Goal: Task Accomplishment & Management: Manage account settings

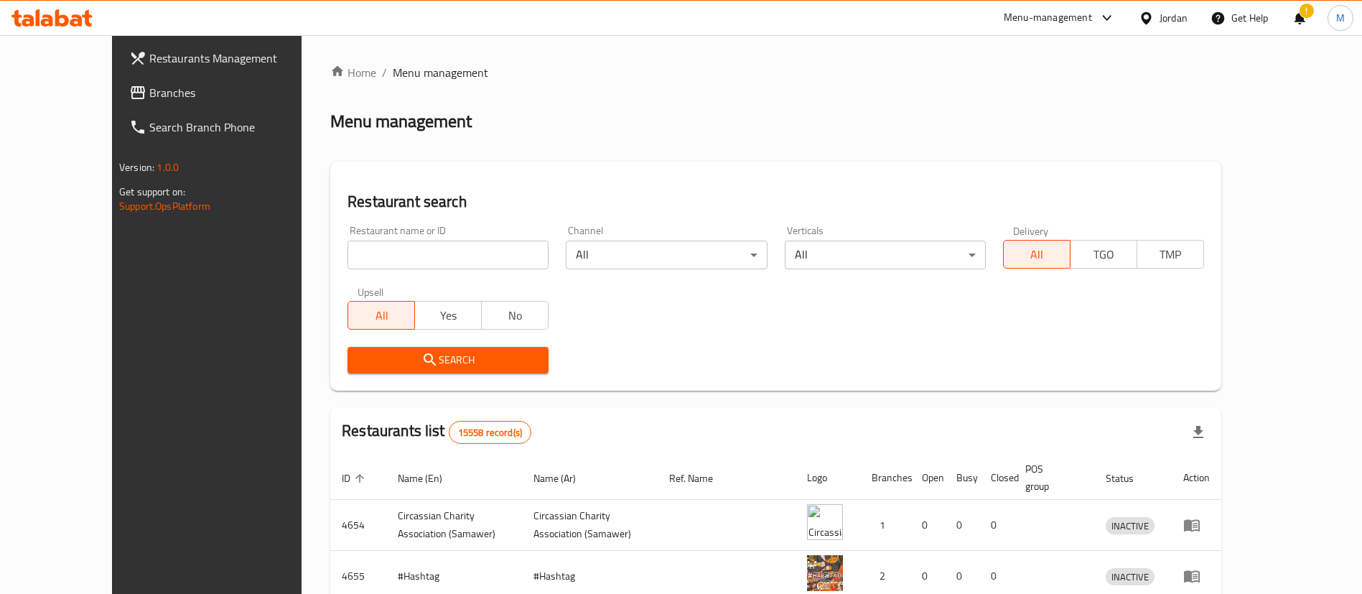
click at [393, 254] on input "search" at bounding box center [448, 255] width 201 height 29
type input "shi shawerma"
click button "Search" at bounding box center [448, 360] width 201 height 27
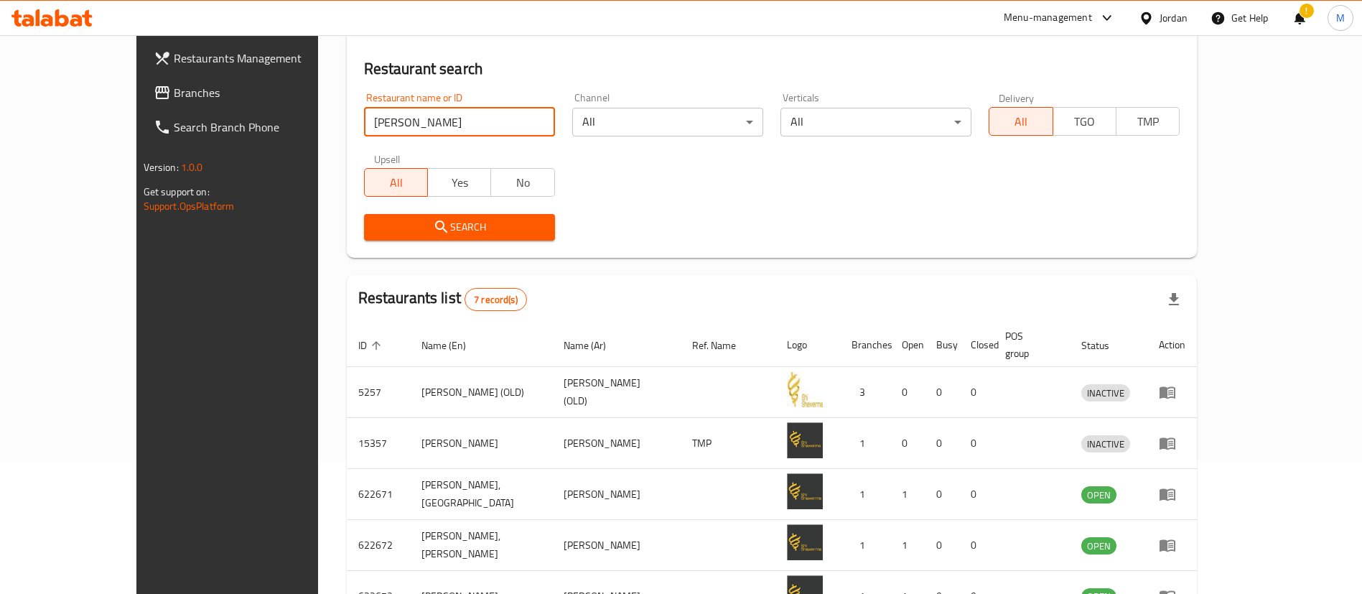
scroll to position [325, 0]
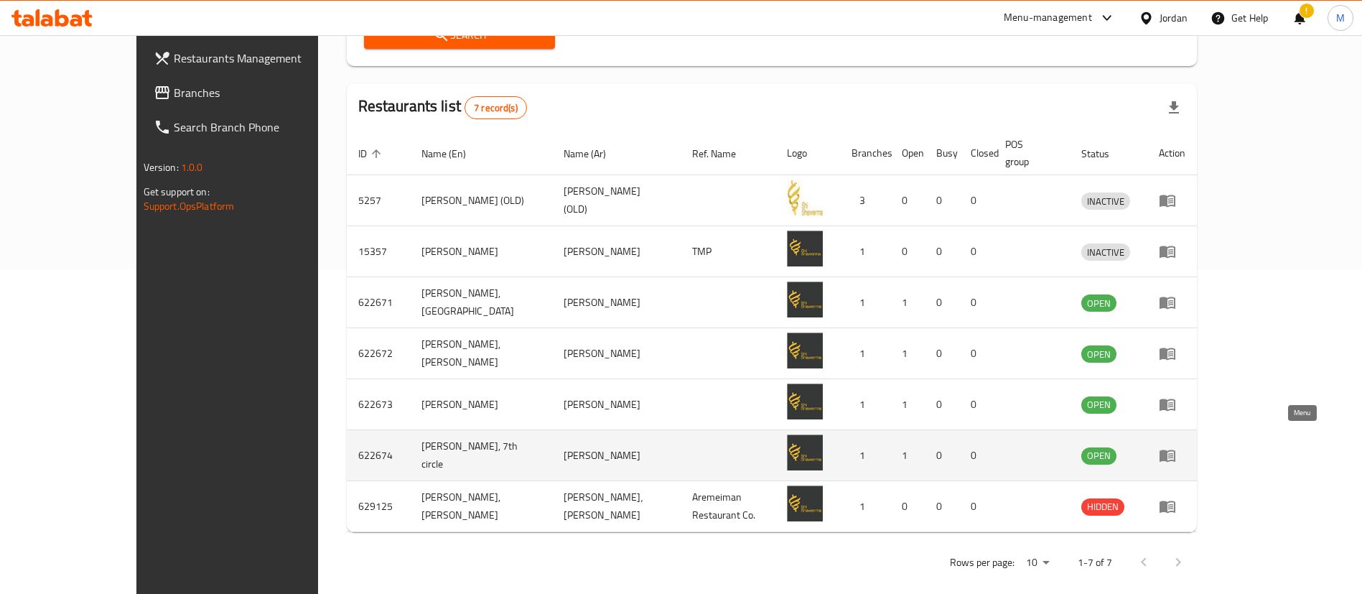
click at [1176, 450] on icon "enhanced table" at bounding box center [1168, 456] width 16 height 12
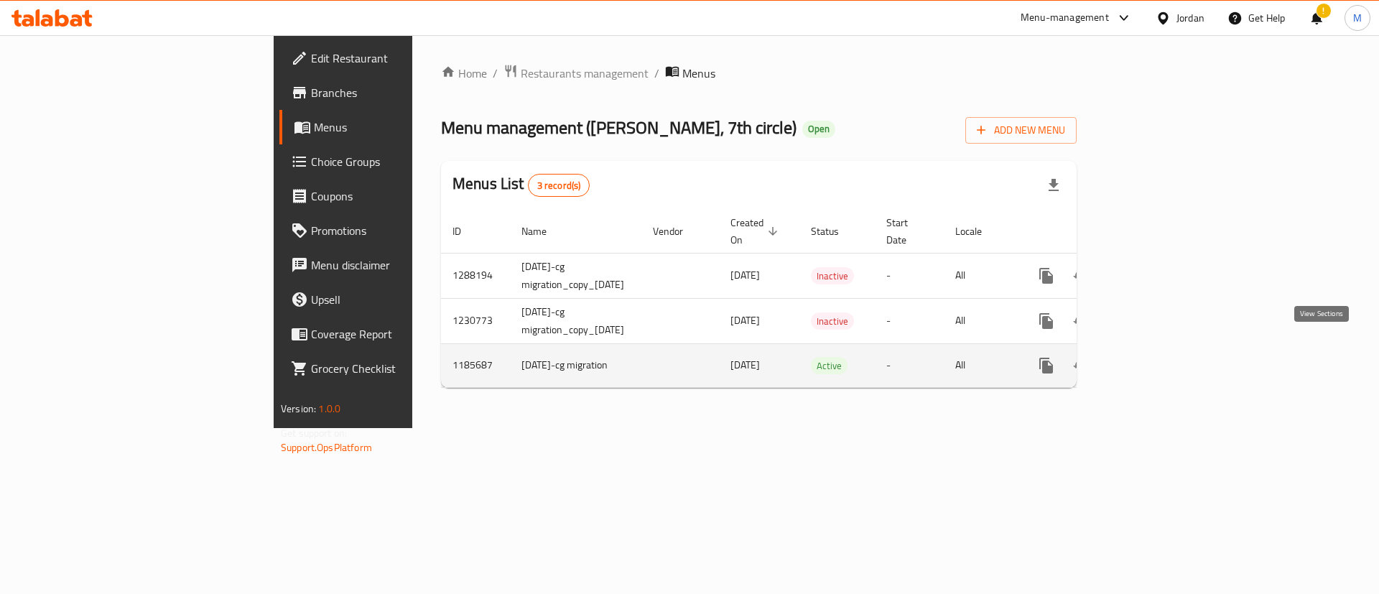
click at [1167, 348] on link "enhanced table" at bounding box center [1149, 365] width 34 height 34
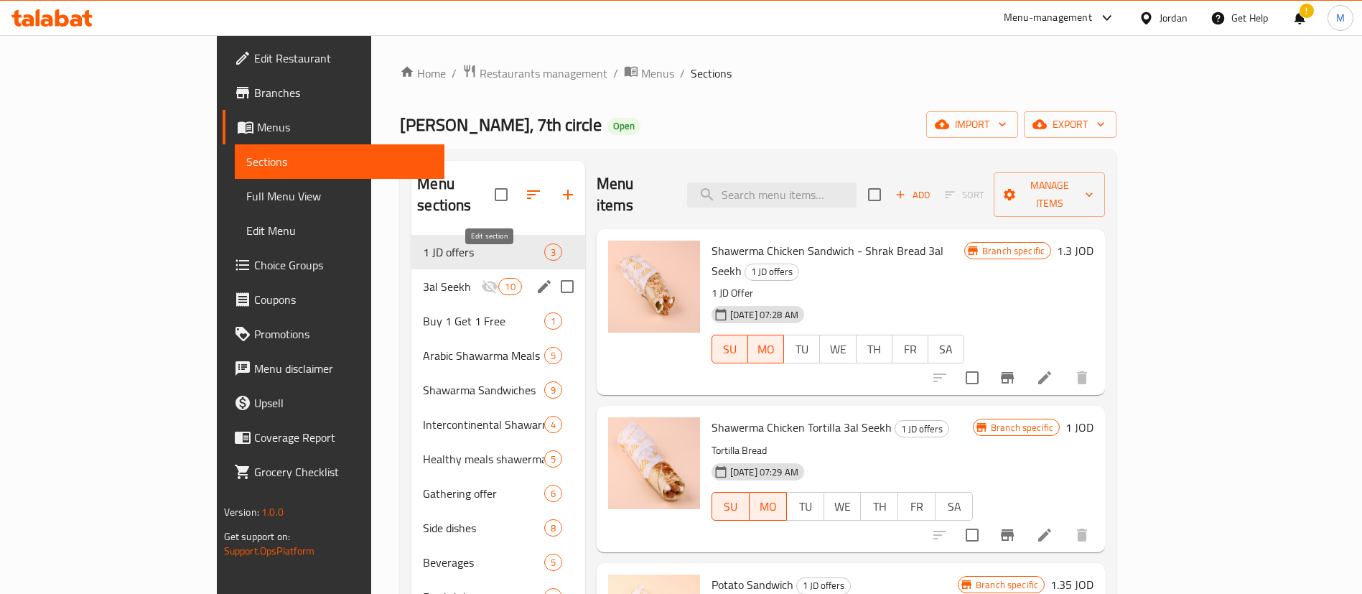
click at [536, 278] on icon "edit" at bounding box center [544, 286] width 17 height 17
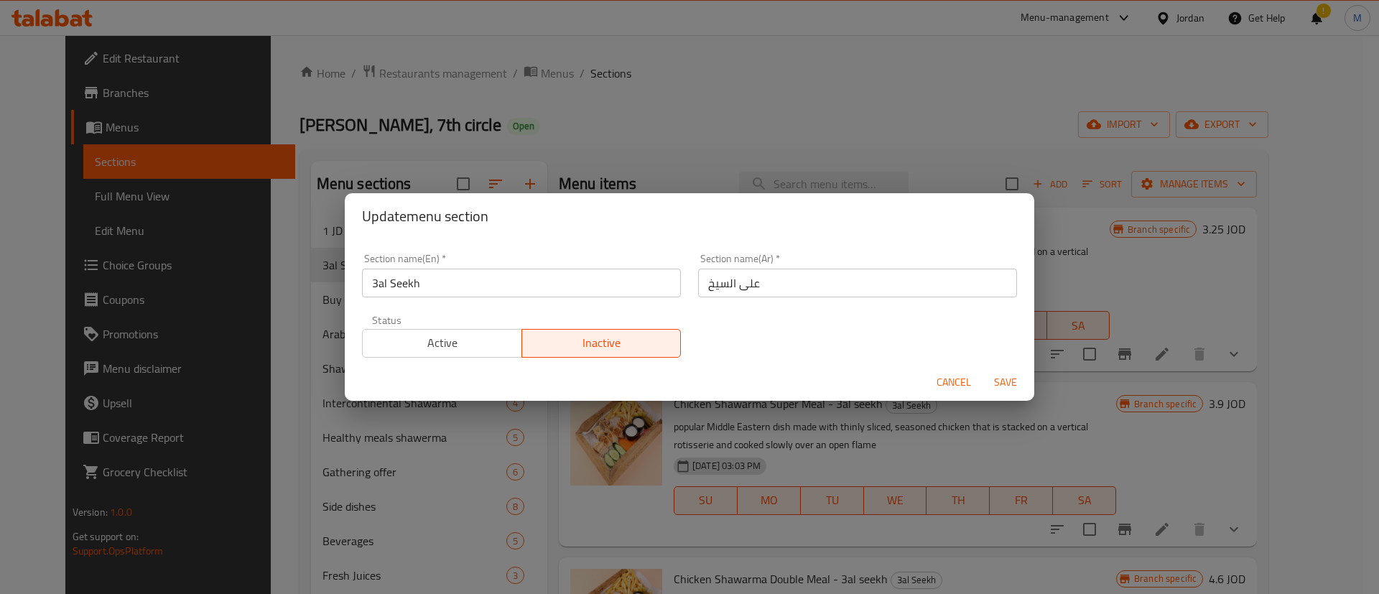
click at [470, 350] on span "Active" at bounding box center [442, 342] width 148 height 21
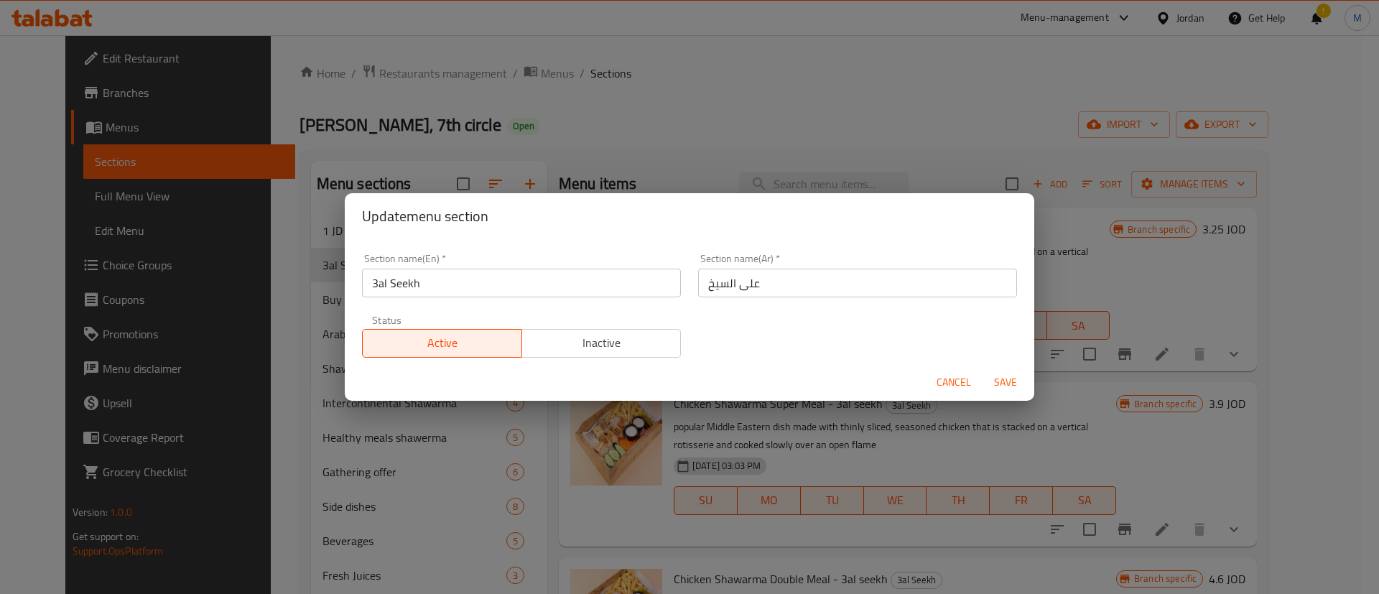
click at [1005, 383] on span "Save" at bounding box center [1005, 382] width 34 height 18
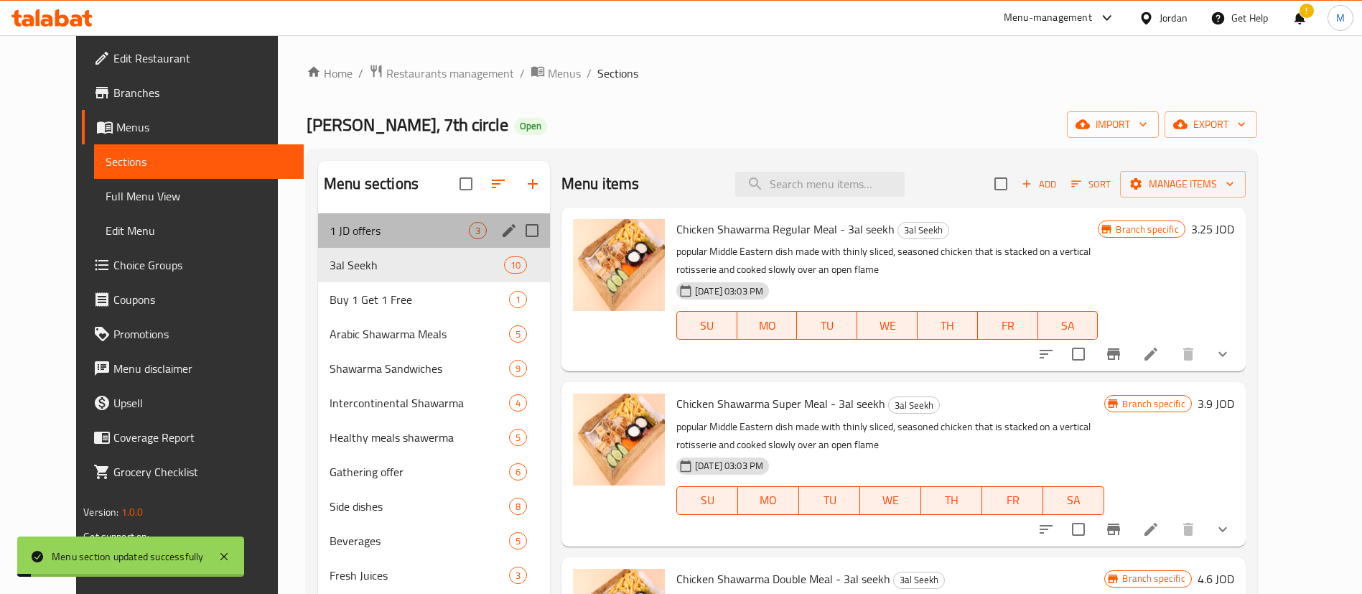
click at [447, 237] on span "1 JD offers" at bounding box center [399, 230] width 139 height 17
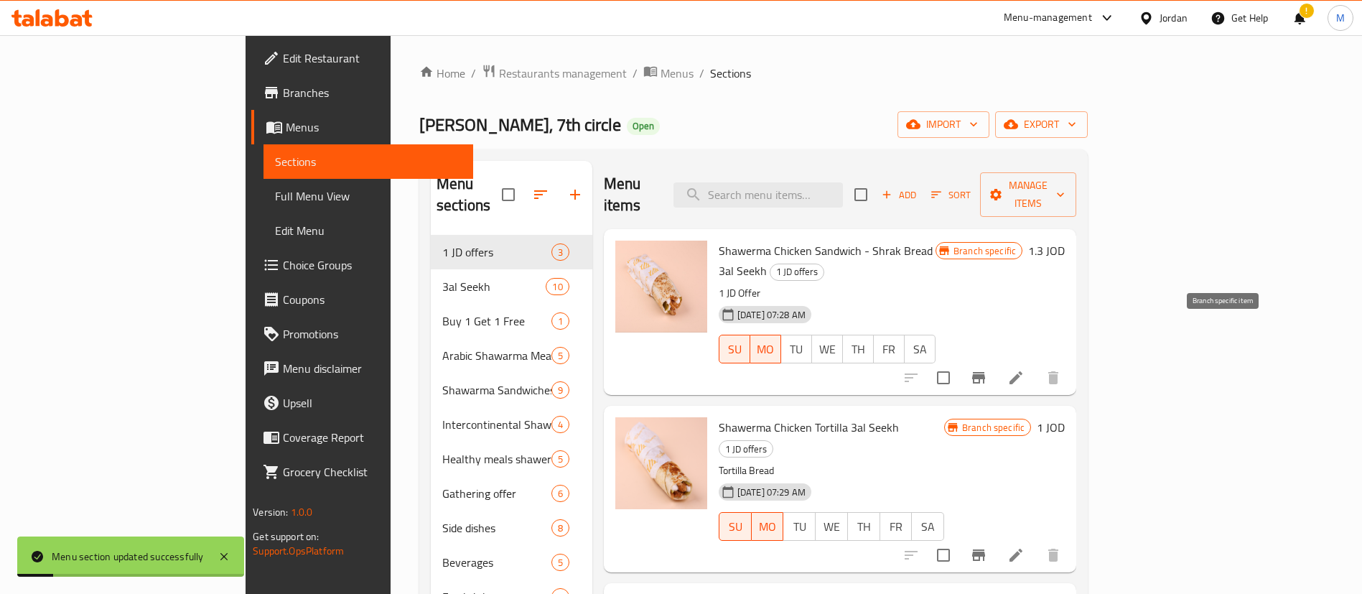
click at [996, 360] on button "Branch-specific-item" at bounding box center [979, 377] width 34 height 34
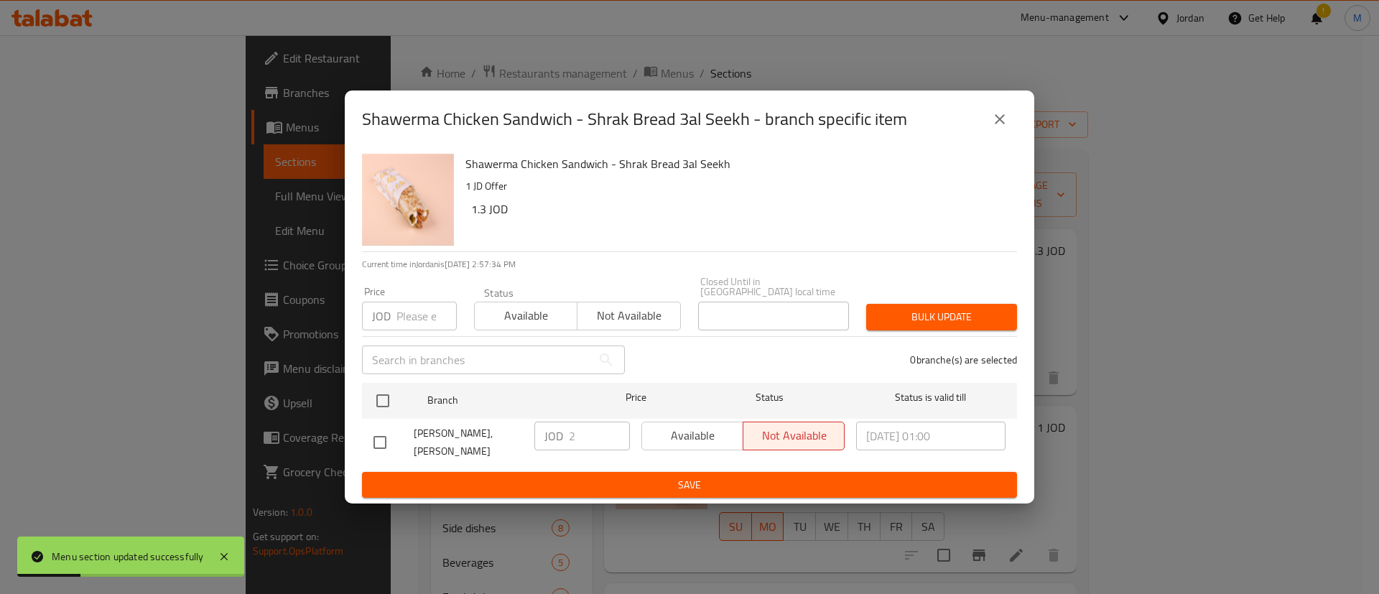
click at [992, 124] on icon "close" at bounding box center [999, 119] width 17 height 17
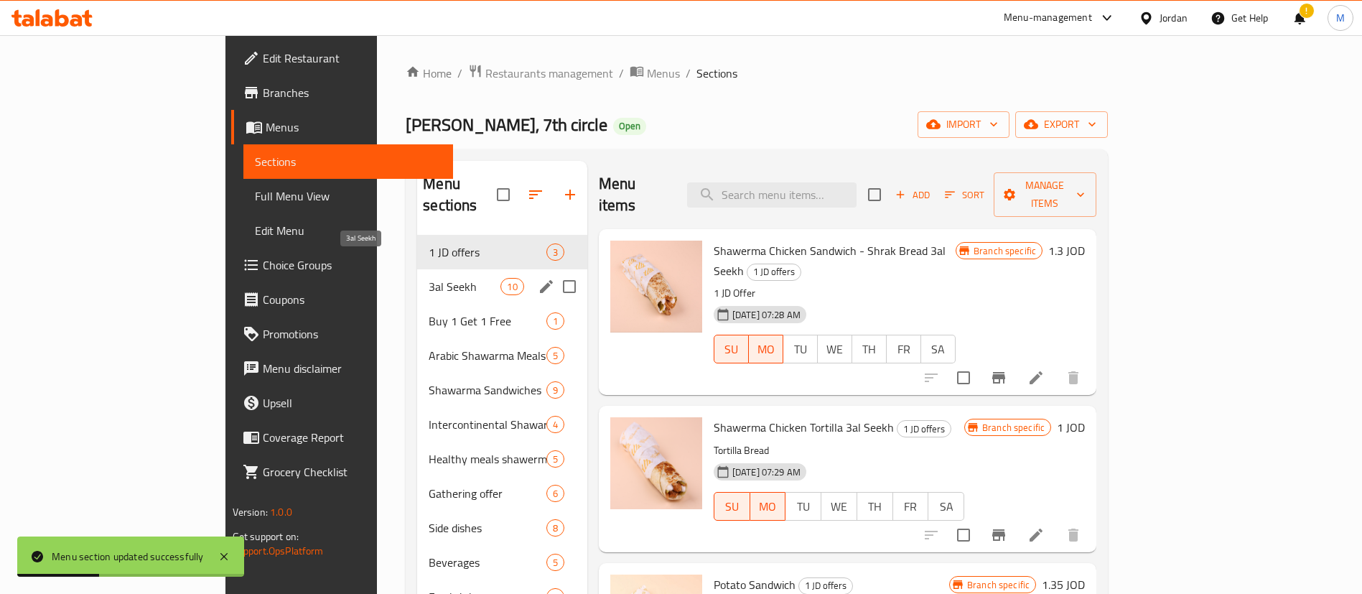
click at [429, 278] on span "3al Seekh" at bounding box center [465, 286] width 72 height 17
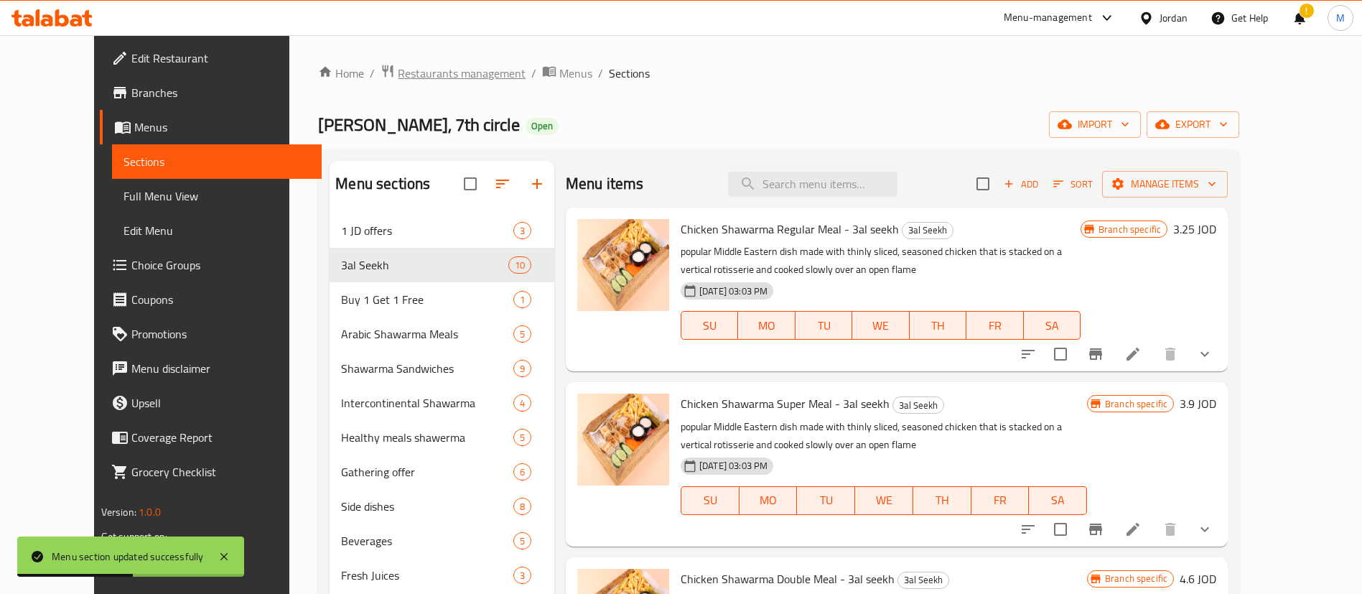
click at [398, 77] on span "Restaurants management" at bounding box center [462, 73] width 128 height 17
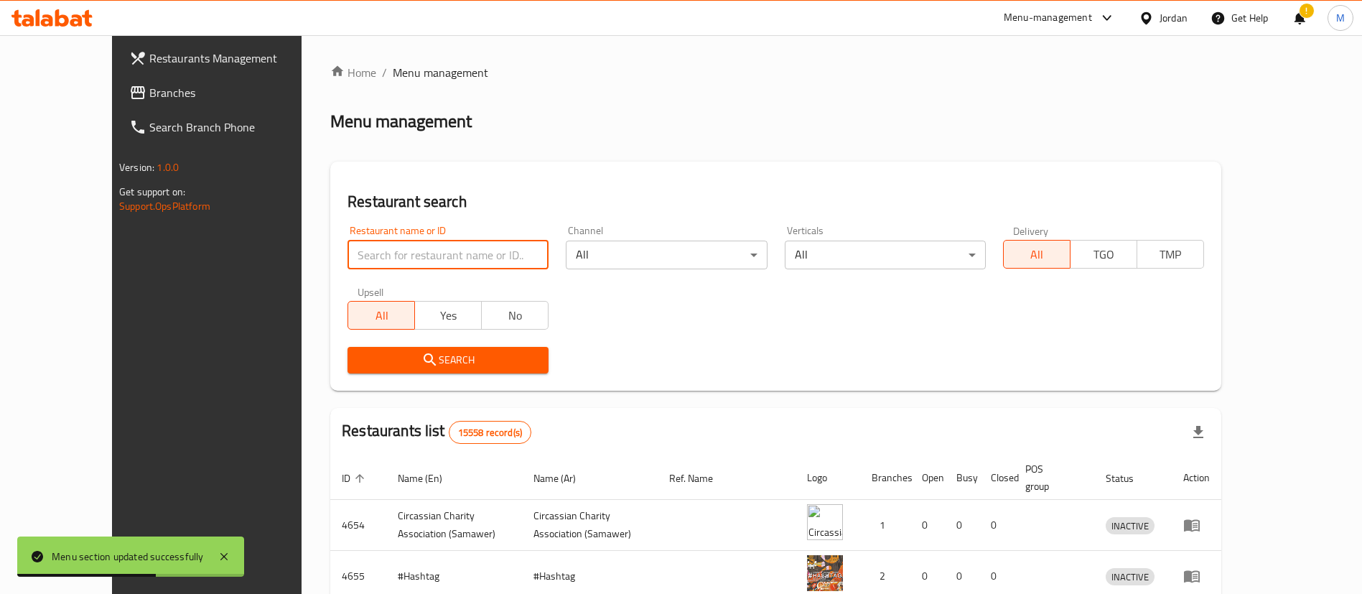
click at [363, 268] on input "search" at bounding box center [448, 255] width 201 height 29
type input "shi shawerma"
click at [437, 356] on span "Search" at bounding box center [448, 360] width 178 height 18
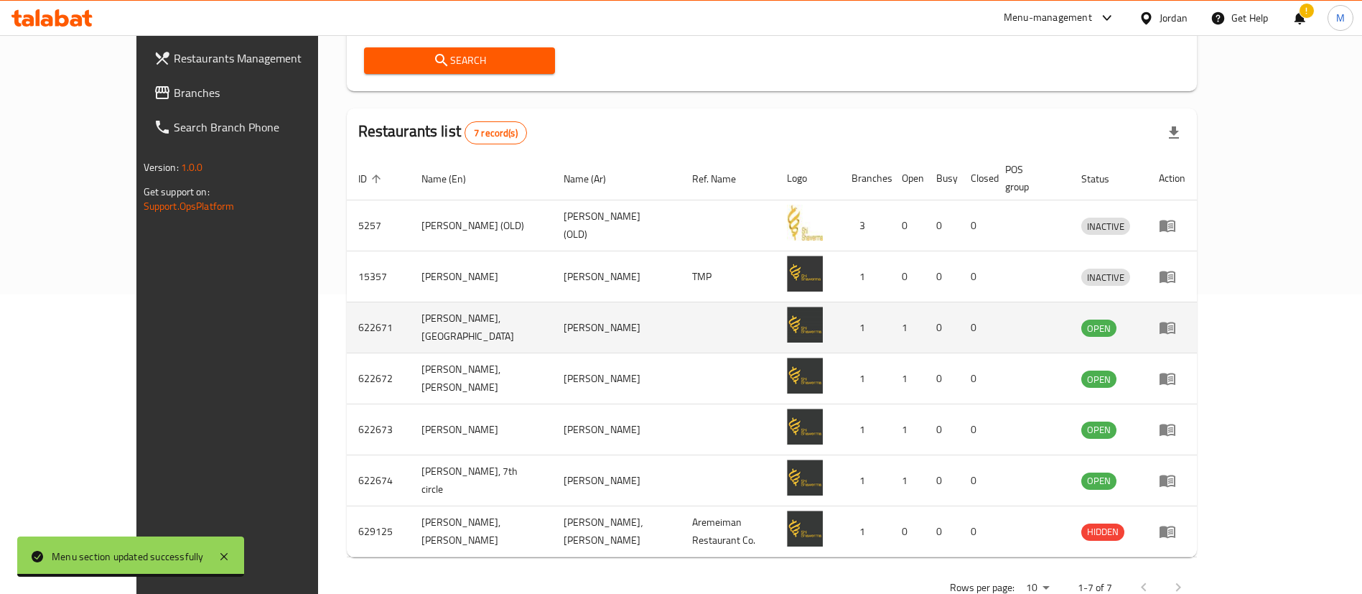
scroll to position [325, 0]
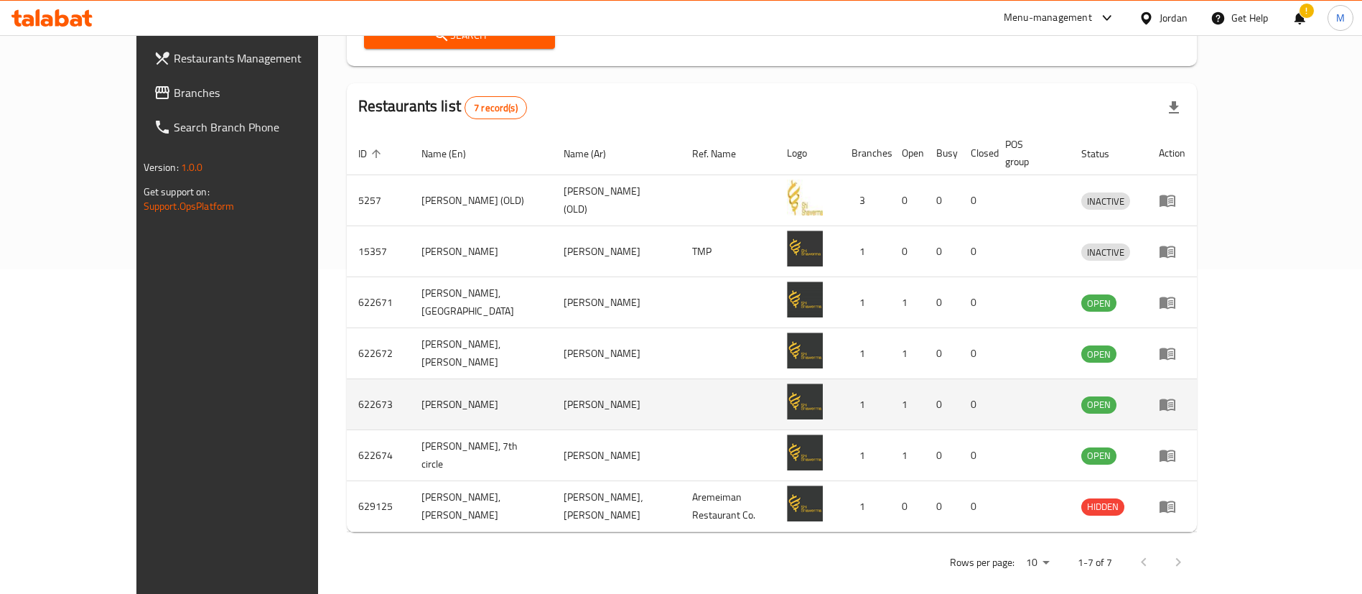
click at [1176, 399] on icon "enhanced table" at bounding box center [1168, 405] width 16 height 12
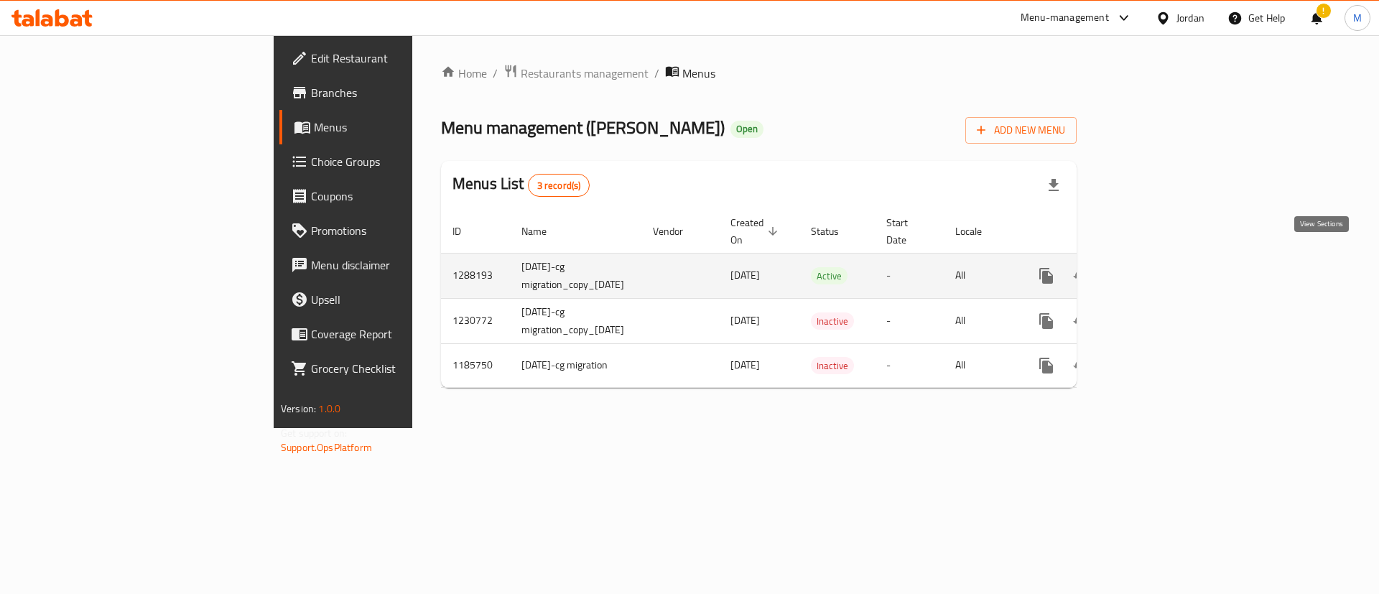
click at [1156, 269] on icon "enhanced table" at bounding box center [1149, 275] width 13 height 13
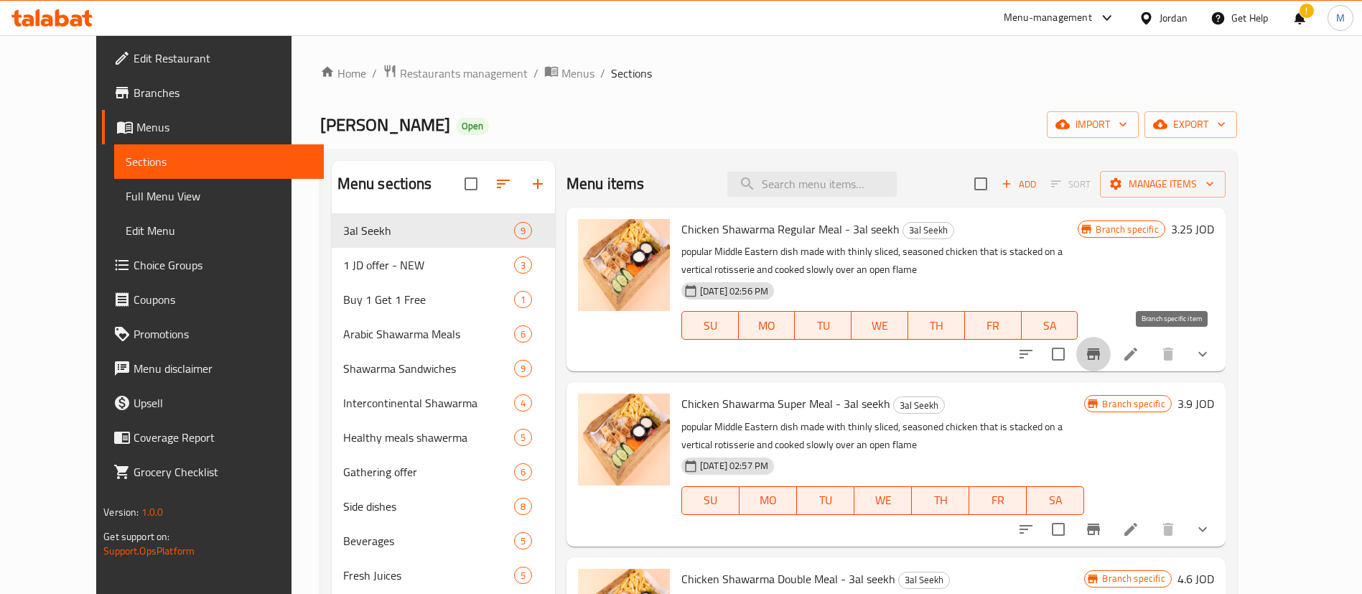
click at [1102, 350] on icon "Branch-specific-item" at bounding box center [1093, 353] width 17 height 17
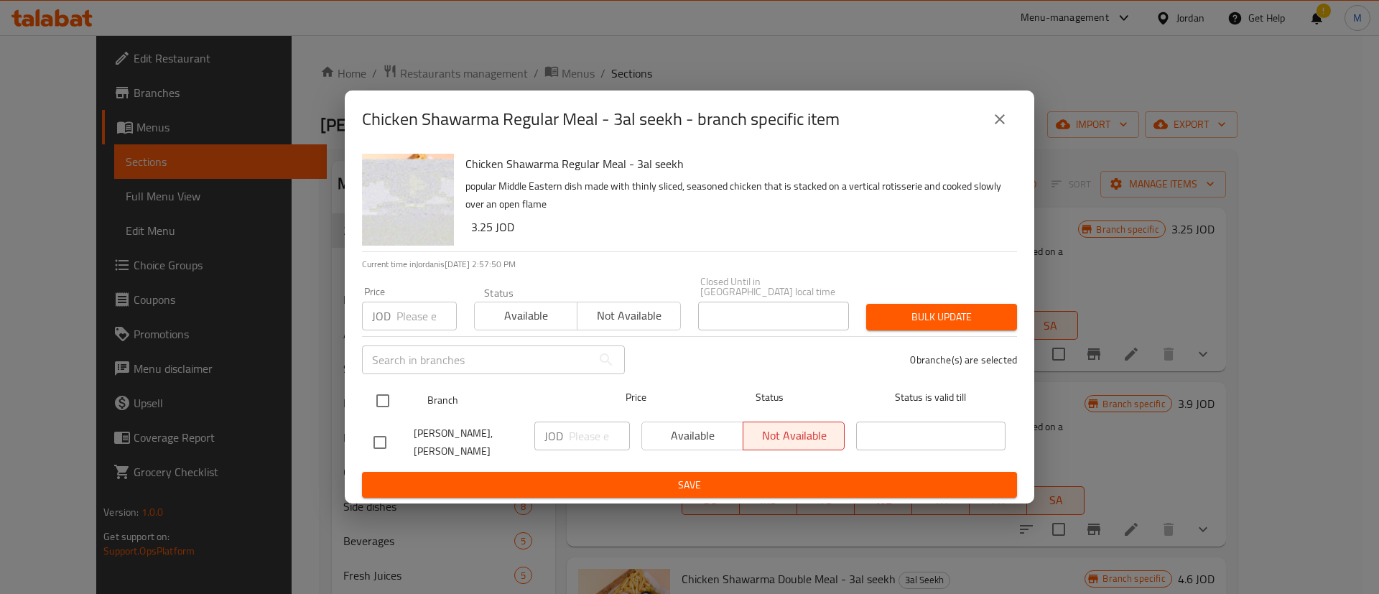
click at [376, 385] on div at bounding box center [395, 401] width 54 height 42
click at [676, 430] on div "Available Not available" at bounding box center [742, 436] width 203 height 29
drag, startPoint x: 1010, startPoint y: 132, endPoint x: 1013, endPoint y: 159, distance: 27.4
click at [1008, 133] on button "close" at bounding box center [999, 119] width 34 height 34
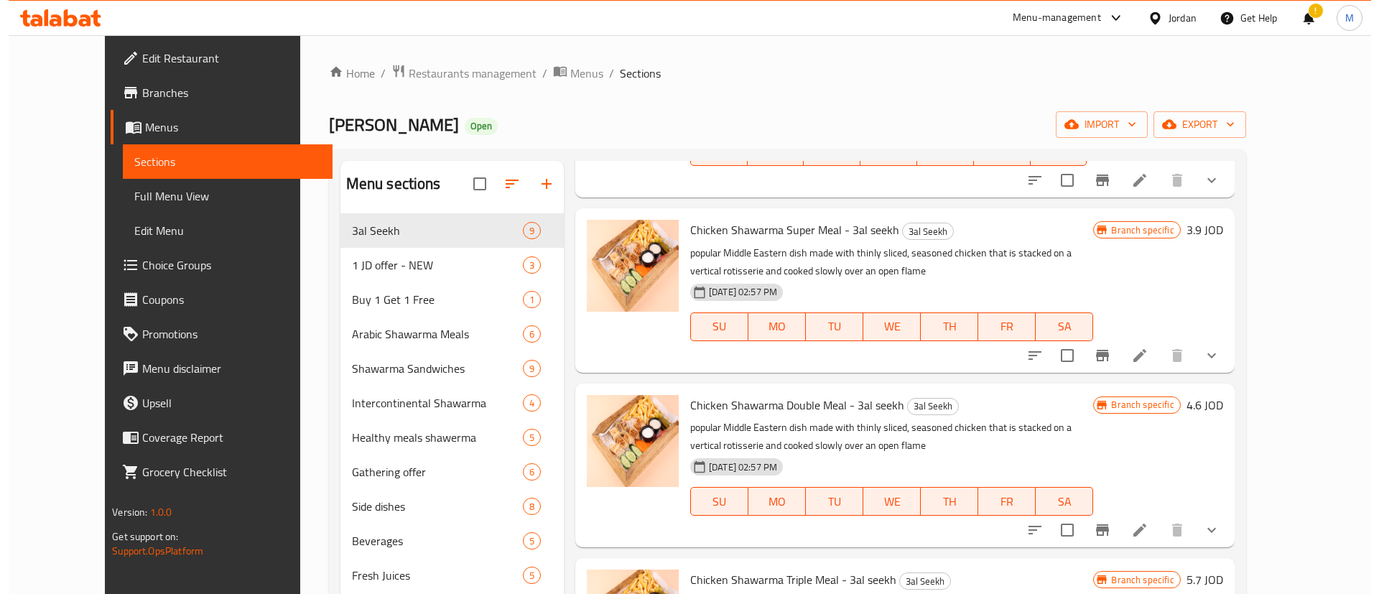
scroll to position [174, 0]
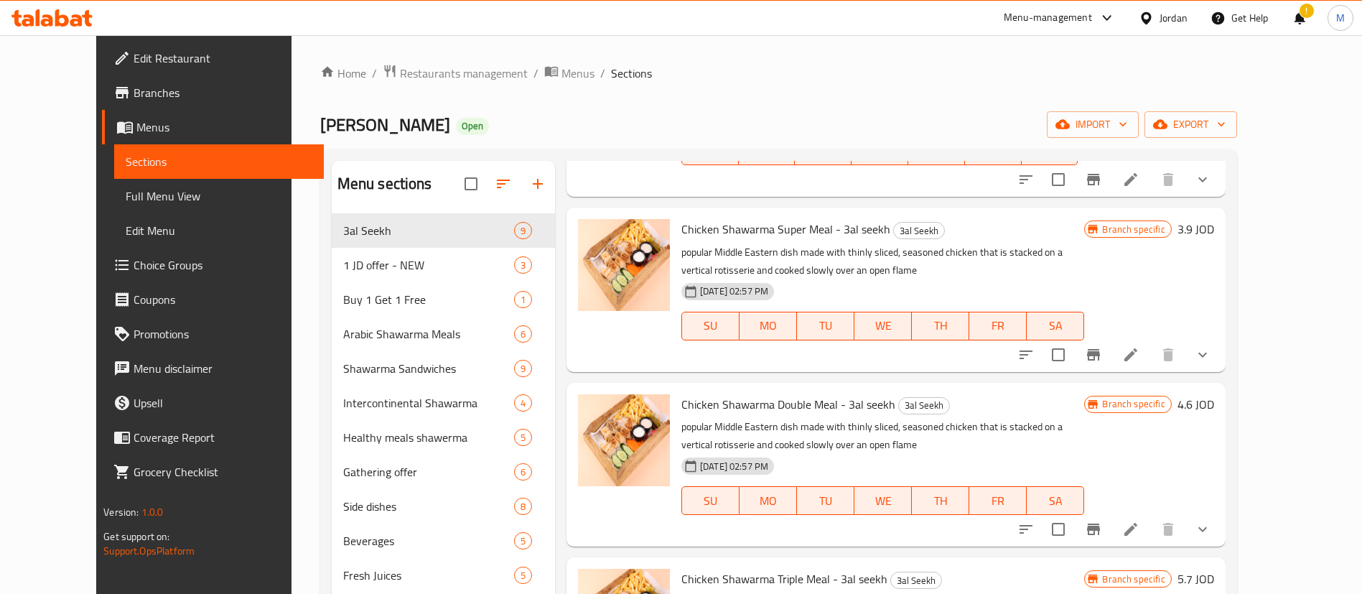
click at [1111, 353] on button "Branch-specific-item" at bounding box center [1093, 355] width 34 height 34
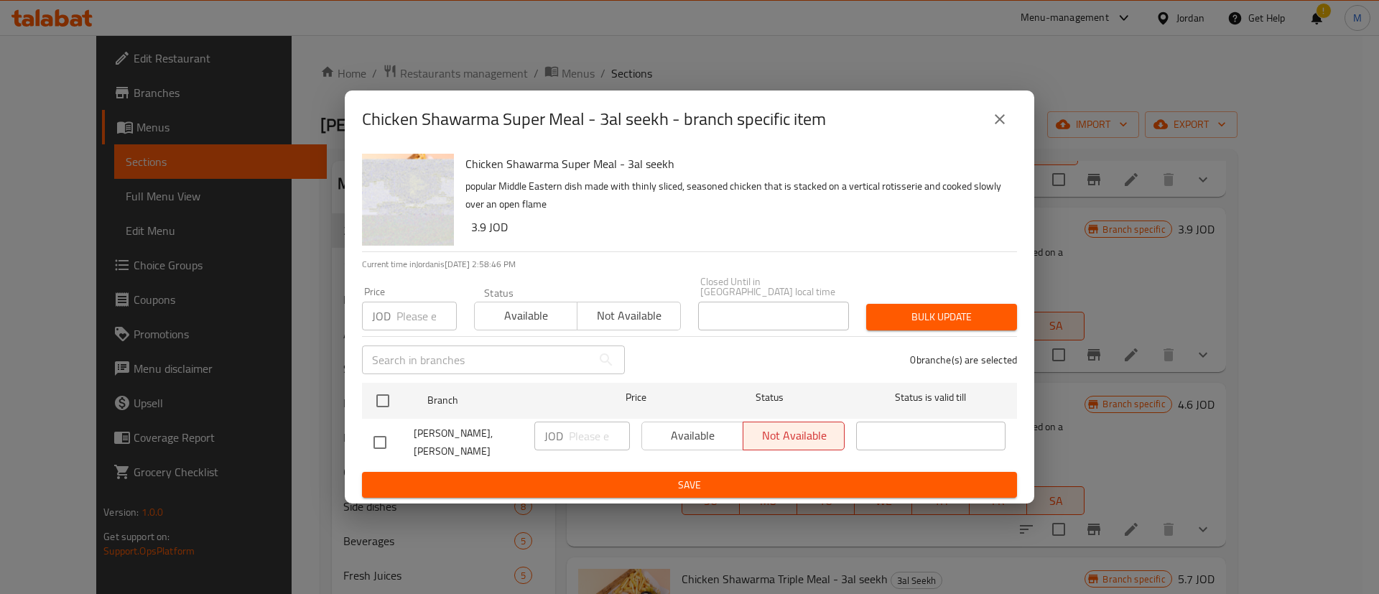
click at [994, 121] on icon "close" at bounding box center [999, 119] width 17 height 17
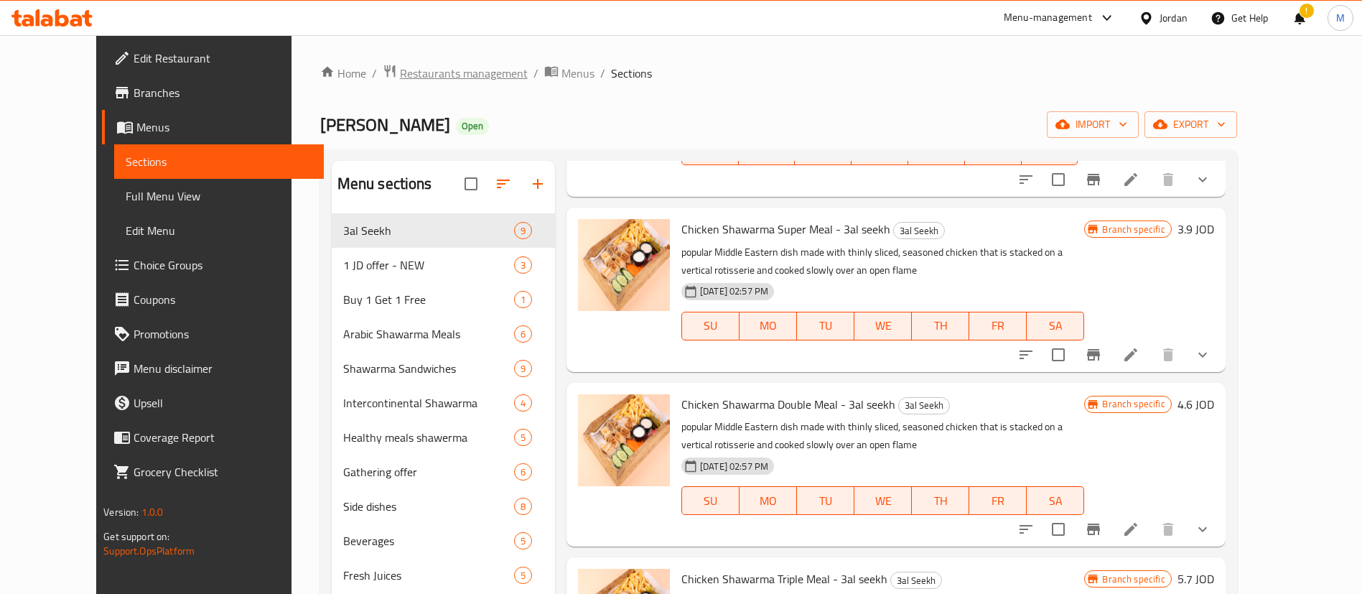
click at [400, 77] on span "Restaurants management" at bounding box center [464, 73] width 128 height 17
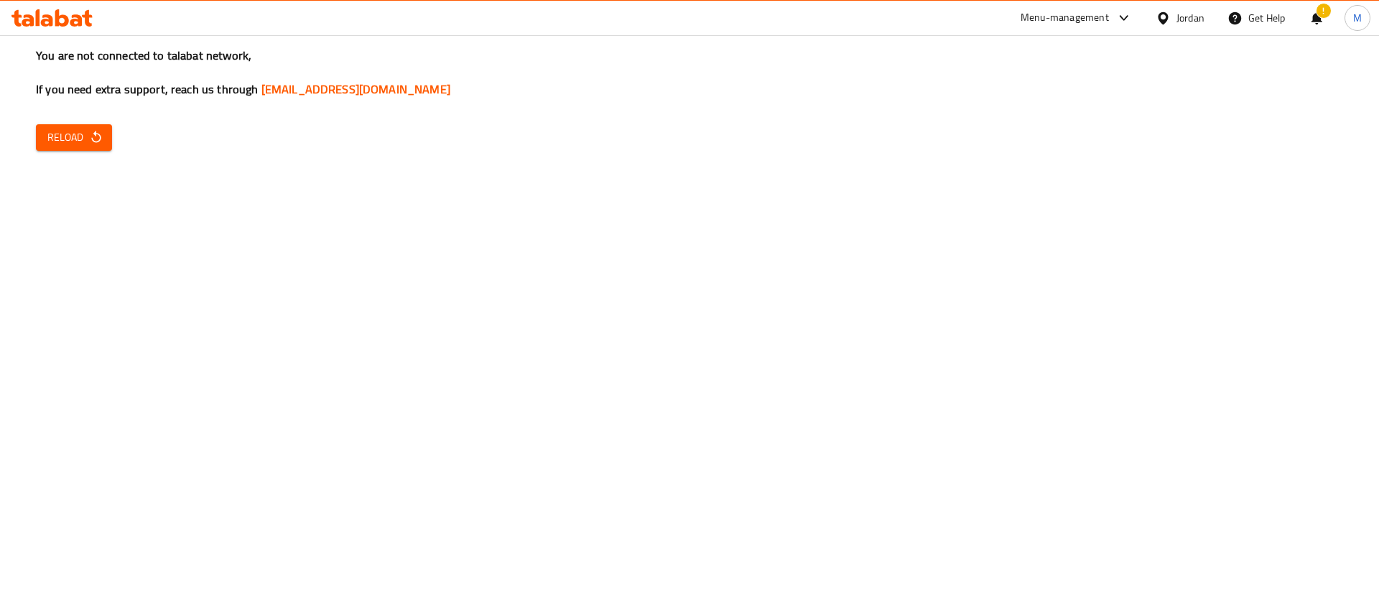
click at [65, 149] on button "Reload" at bounding box center [74, 137] width 76 height 27
click at [111, 129] on button "Reload" at bounding box center [74, 137] width 76 height 27
click at [74, 141] on span "Reload" at bounding box center [73, 138] width 53 height 18
